Goal: Information Seeking & Learning: Learn about a topic

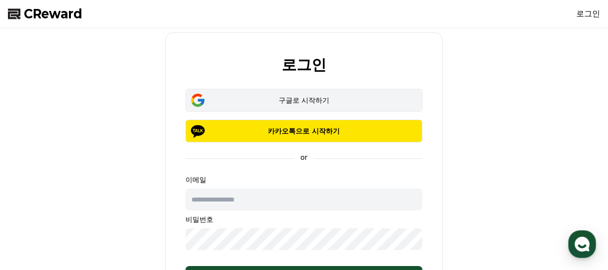
click at [303, 100] on div "구글로 시작하기" at bounding box center [304, 100] width 208 height 10
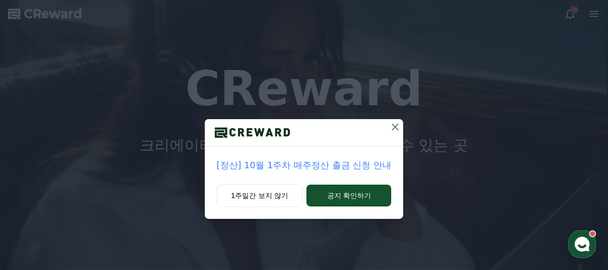
click at [400, 125] on icon at bounding box center [395, 127] width 12 height 12
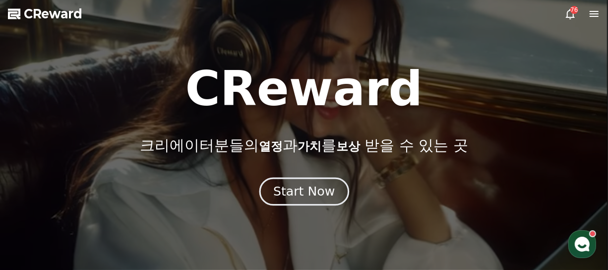
click at [295, 196] on div "Start Now" at bounding box center [304, 191] width 62 height 17
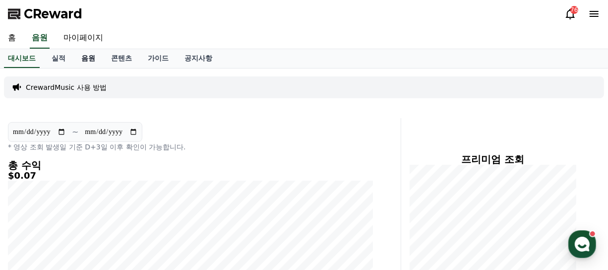
click at [90, 59] on link "음원" at bounding box center [88, 58] width 30 height 19
click at [90, 59] on link "음원" at bounding box center [88, 58] width 22 height 19
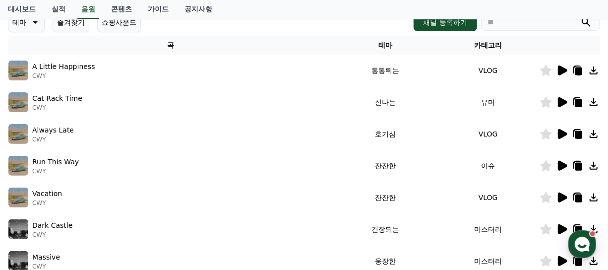
scroll to position [198, 0]
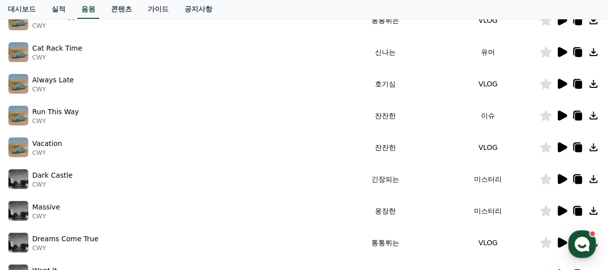
click at [562, 116] on icon at bounding box center [562, 116] width 9 height 10
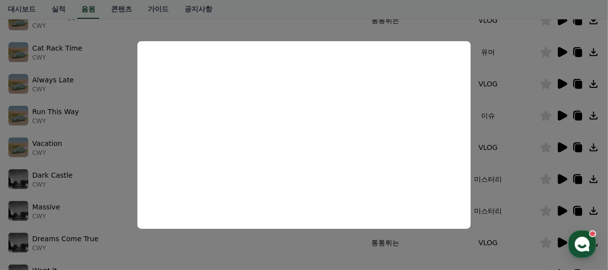
click at [513, 148] on button "close modal" at bounding box center [304, 135] width 608 height 270
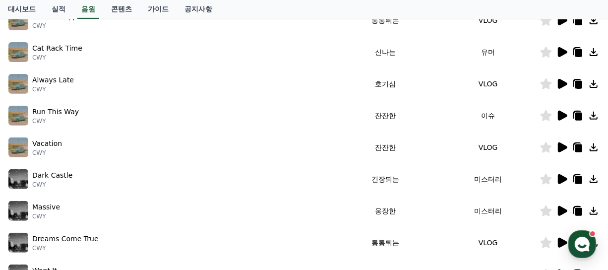
click at [559, 146] on icon at bounding box center [562, 147] width 9 height 10
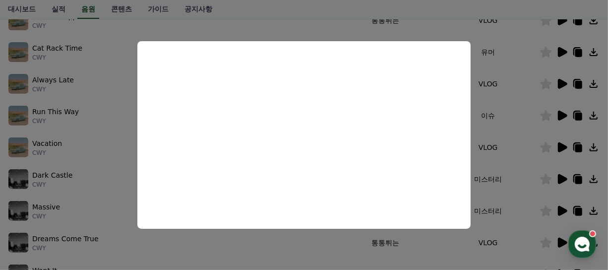
click at [596, 149] on button "close modal" at bounding box center [304, 135] width 608 height 270
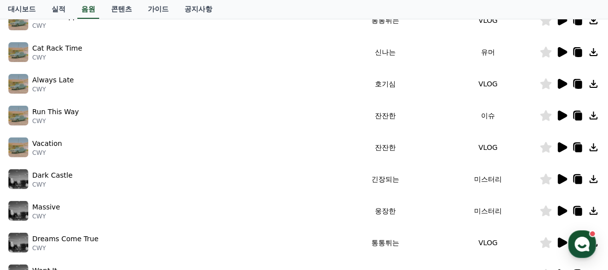
click at [594, 150] on icon at bounding box center [594, 147] width 12 height 12
click at [308, 199] on td "Massive CWY" at bounding box center [171, 211] width 326 height 32
click at [562, 211] on icon at bounding box center [562, 211] width 9 height 10
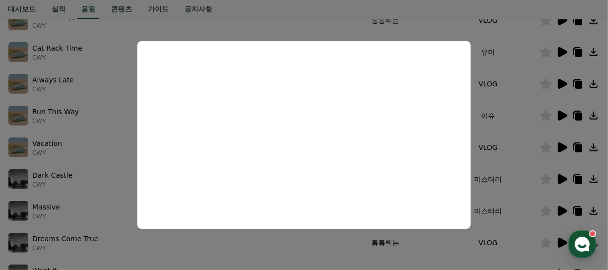
click at [529, 152] on button "close modal" at bounding box center [304, 135] width 608 height 270
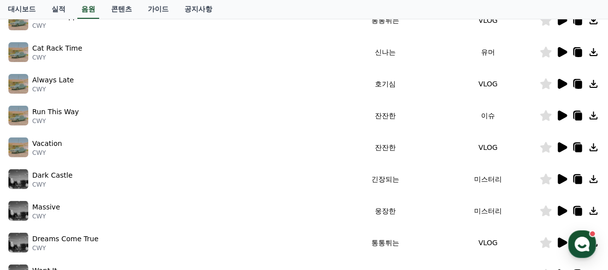
click at [595, 211] on icon at bounding box center [594, 211] width 8 height 8
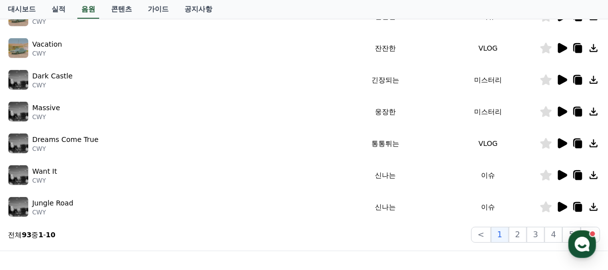
scroll to position [347, 0]
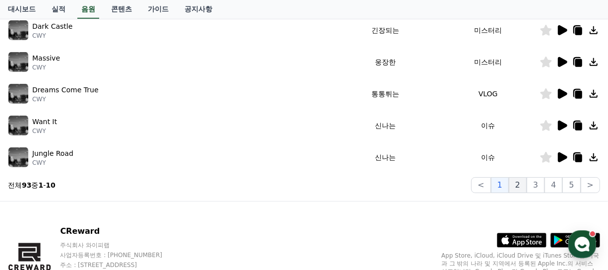
click at [519, 186] on button "2" at bounding box center [518, 185] width 18 height 16
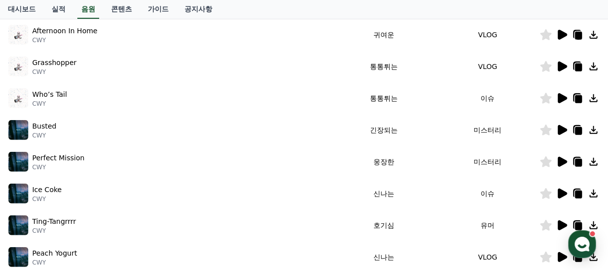
scroll to position [148, 0]
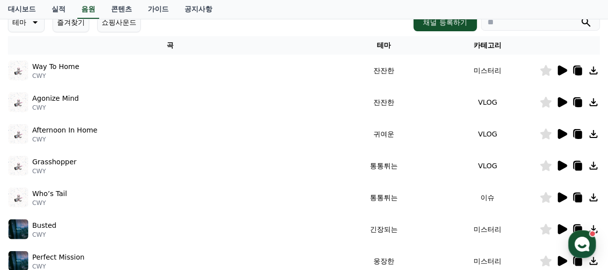
click at [562, 68] on icon at bounding box center [562, 70] width 9 height 10
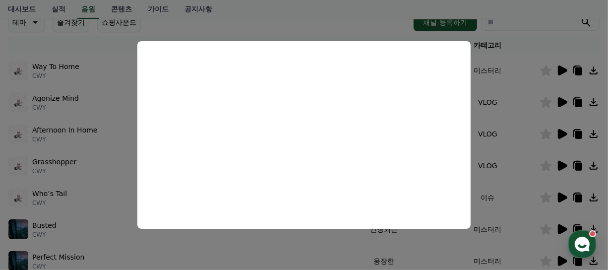
click at [526, 113] on button "close modal" at bounding box center [304, 135] width 608 height 270
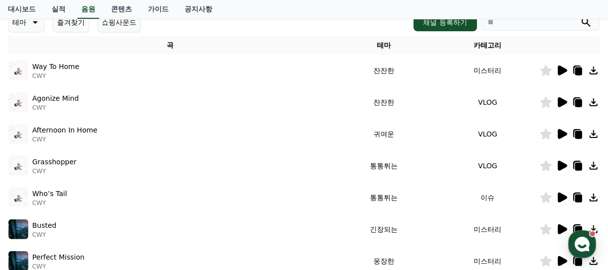
click at [560, 101] on icon at bounding box center [562, 102] width 9 height 10
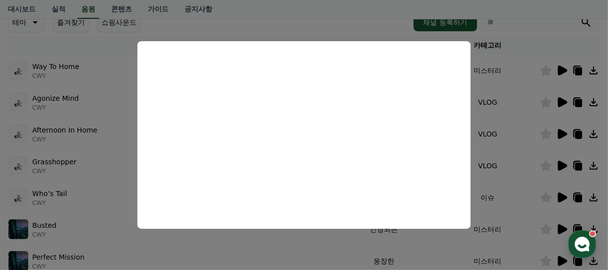
click at [520, 142] on button "close modal" at bounding box center [304, 135] width 608 height 270
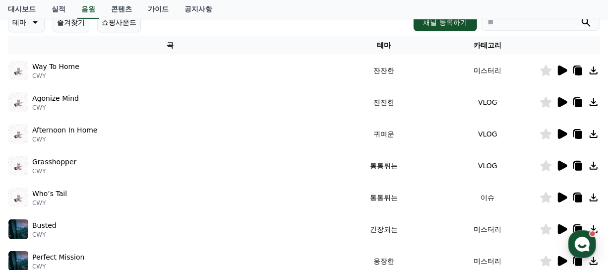
click at [594, 102] on icon at bounding box center [594, 102] width 8 height 8
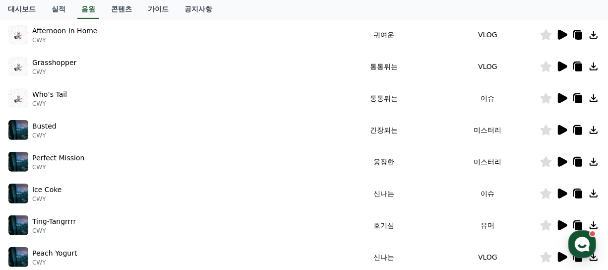
click at [564, 159] on icon at bounding box center [562, 162] width 9 height 10
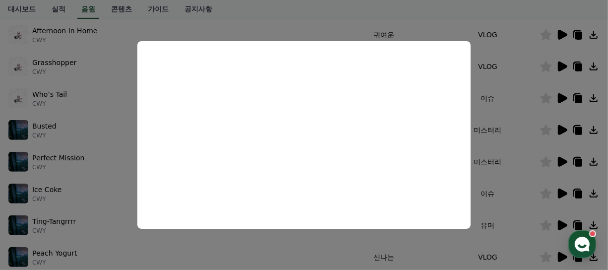
click at [524, 168] on button "close modal" at bounding box center [304, 135] width 608 height 270
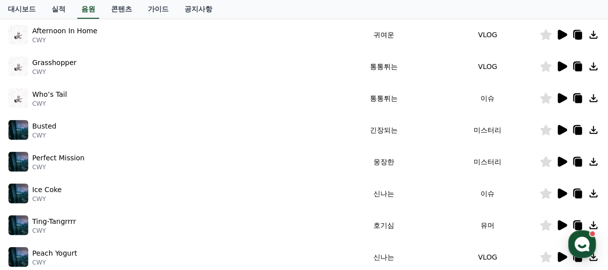
click at [595, 161] on icon at bounding box center [594, 162] width 8 height 8
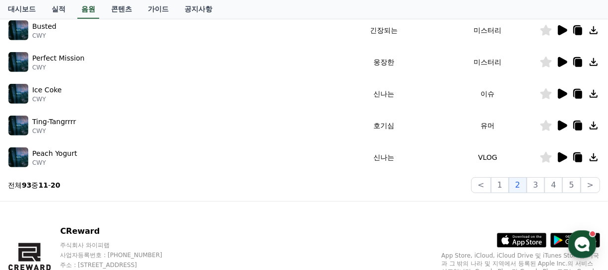
scroll to position [396, 0]
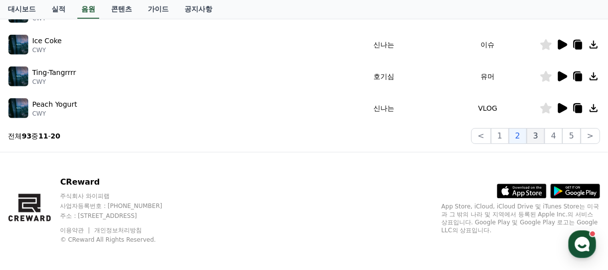
click at [542, 136] on button "3" at bounding box center [536, 136] width 18 height 16
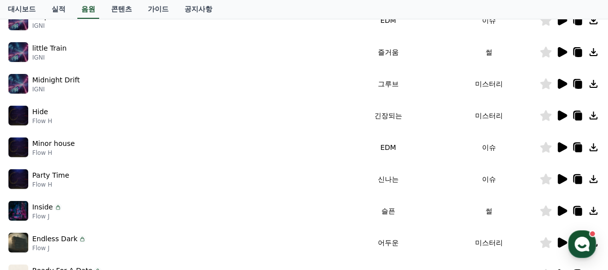
scroll to position [148, 0]
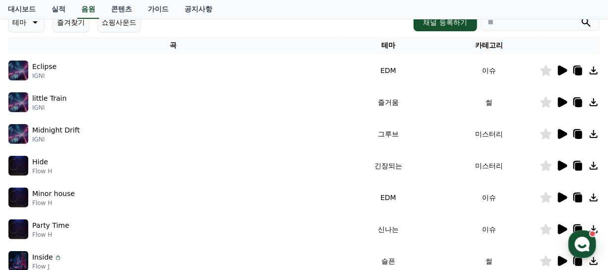
click at [562, 68] on icon at bounding box center [562, 70] width 9 height 10
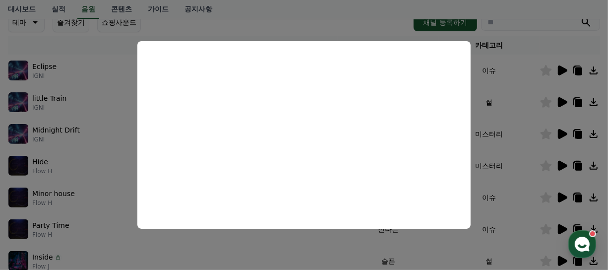
click at [527, 43] on button "close modal" at bounding box center [304, 135] width 608 height 270
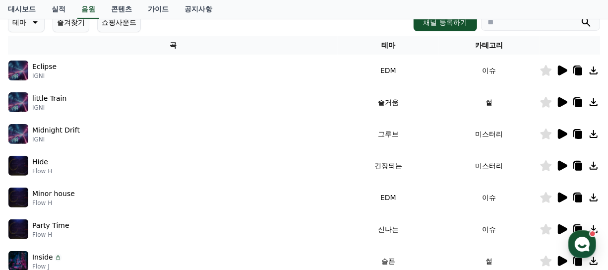
scroll to position [198, 0]
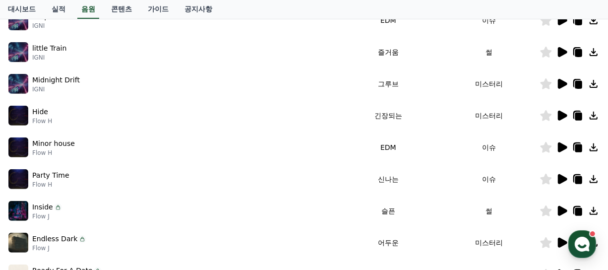
click at [559, 115] on icon at bounding box center [562, 116] width 9 height 10
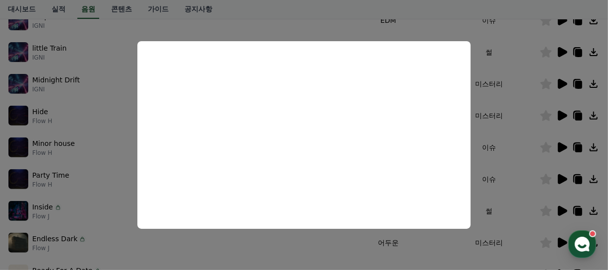
click at [528, 162] on button "close modal" at bounding box center [304, 135] width 608 height 270
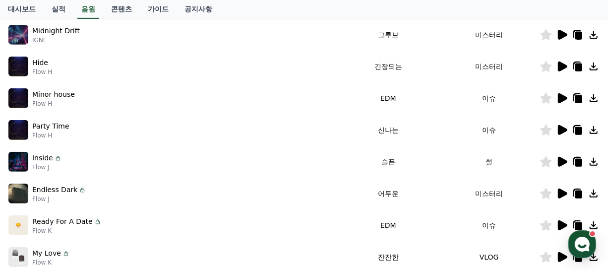
scroll to position [298, 0]
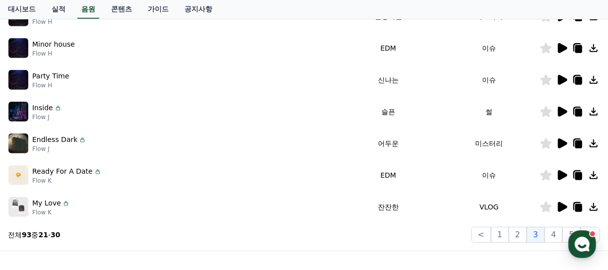
click at [558, 202] on icon at bounding box center [562, 207] width 12 height 12
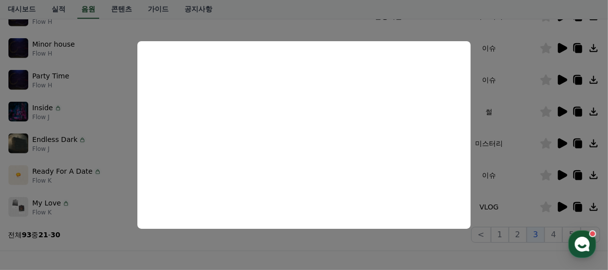
click at [516, 191] on button "close modal" at bounding box center [304, 135] width 608 height 270
